Goal: Task Accomplishment & Management: Complete application form

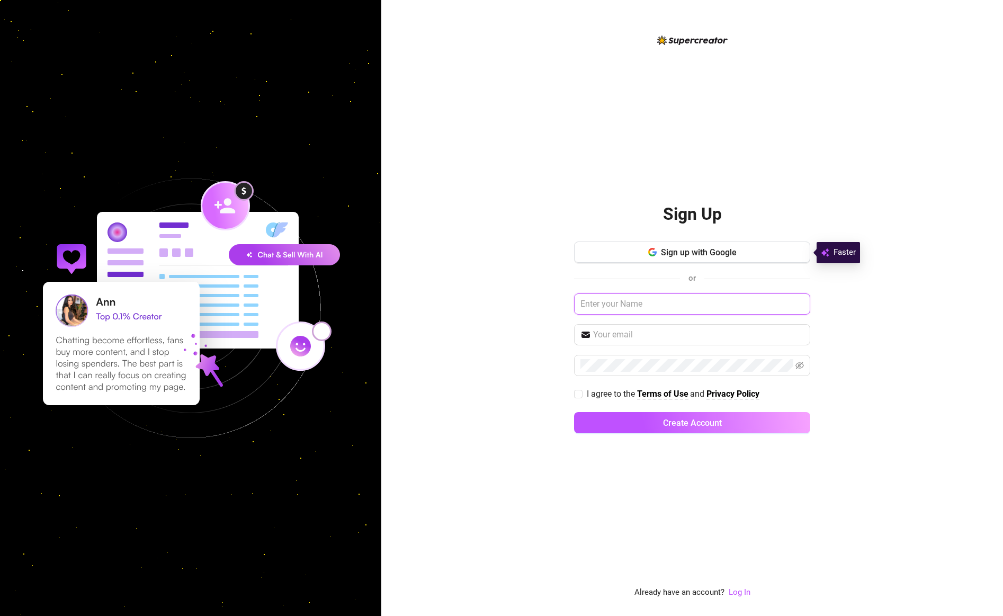
type input "[PERSON_NAME]"
type input "[EMAIL_ADDRESS][DOMAIN_NAME]"
click at [601, 392] on span "I agree to the" at bounding box center [612, 394] width 50 height 10
click at [582, 392] on input "I agree to the Terms of Use and Privacy Policy" at bounding box center [577, 393] width 7 height 7
checkbox input "true"
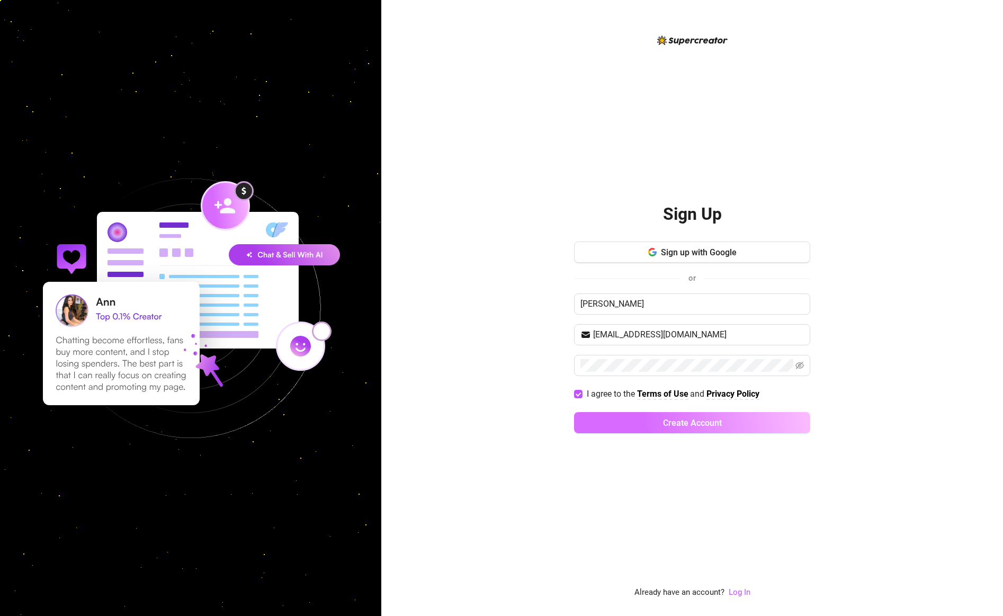
click at [622, 425] on button "Create Account" at bounding box center [692, 422] width 236 height 21
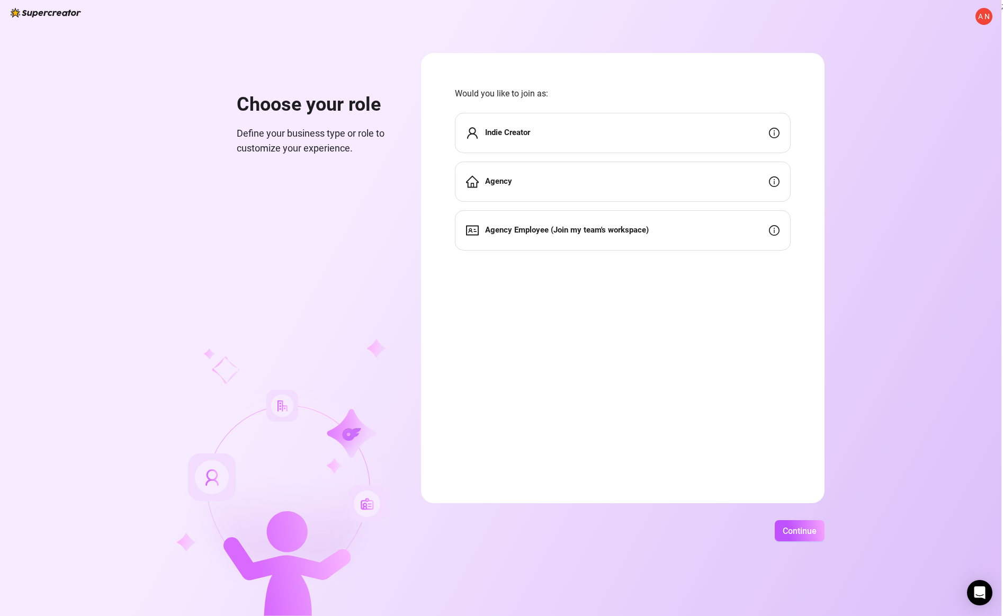
click at [520, 144] on div "Indie Creator" at bounding box center [623, 133] width 336 height 40
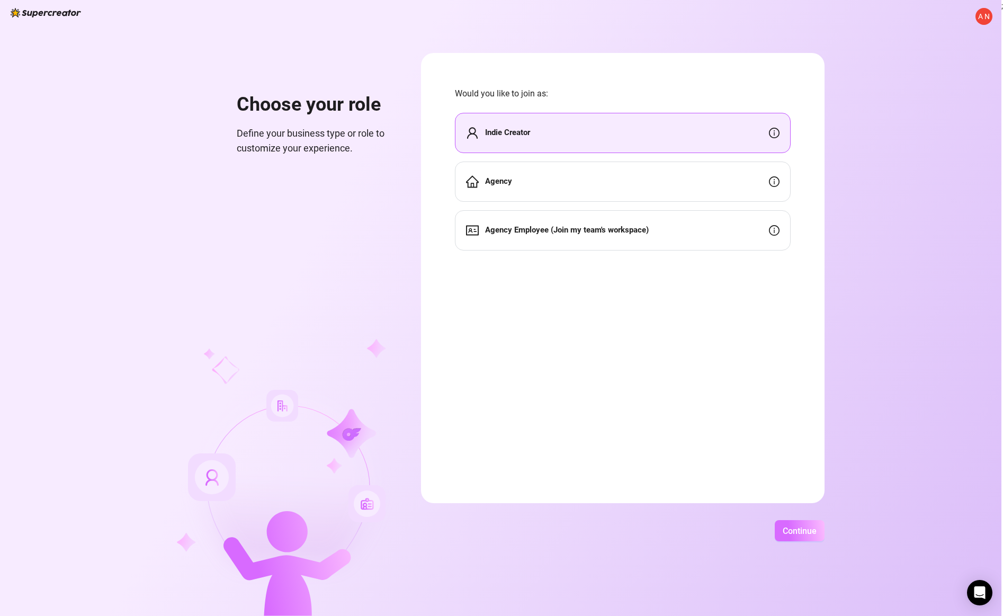
click at [789, 529] on span "Continue" at bounding box center [800, 531] width 34 height 10
